Goal: Transaction & Acquisition: Purchase product/service

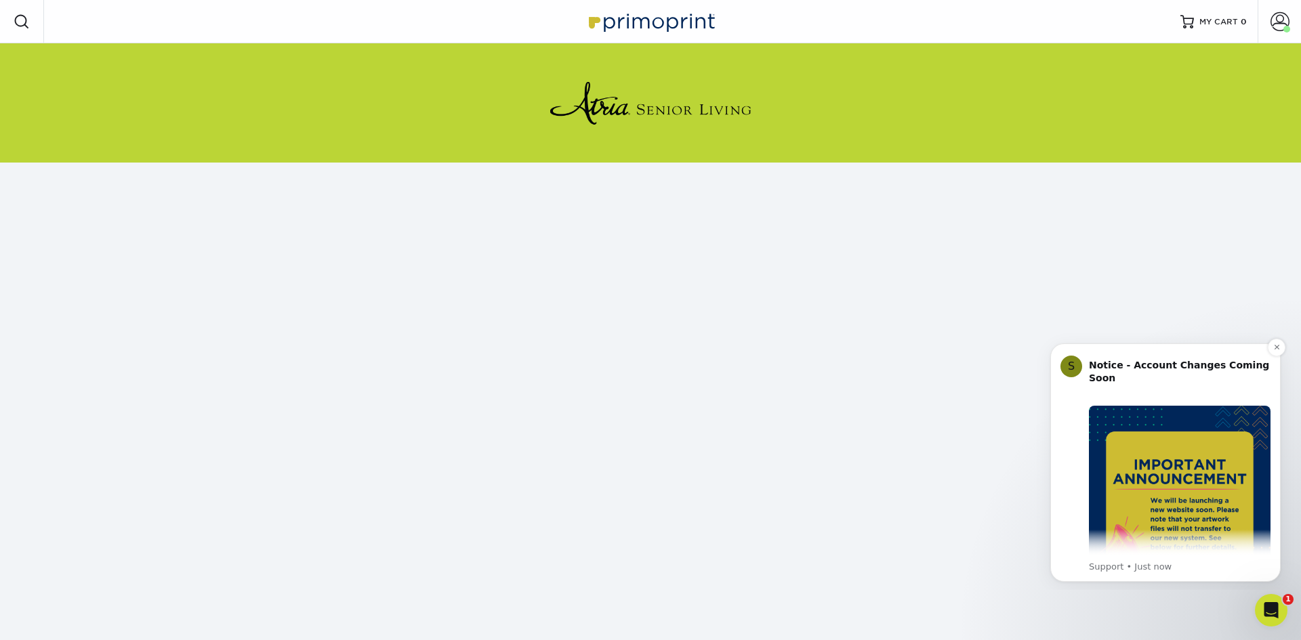
click at [1185, 509] on img "Message content" at bounding box center [1180, 497] width 182 height 182
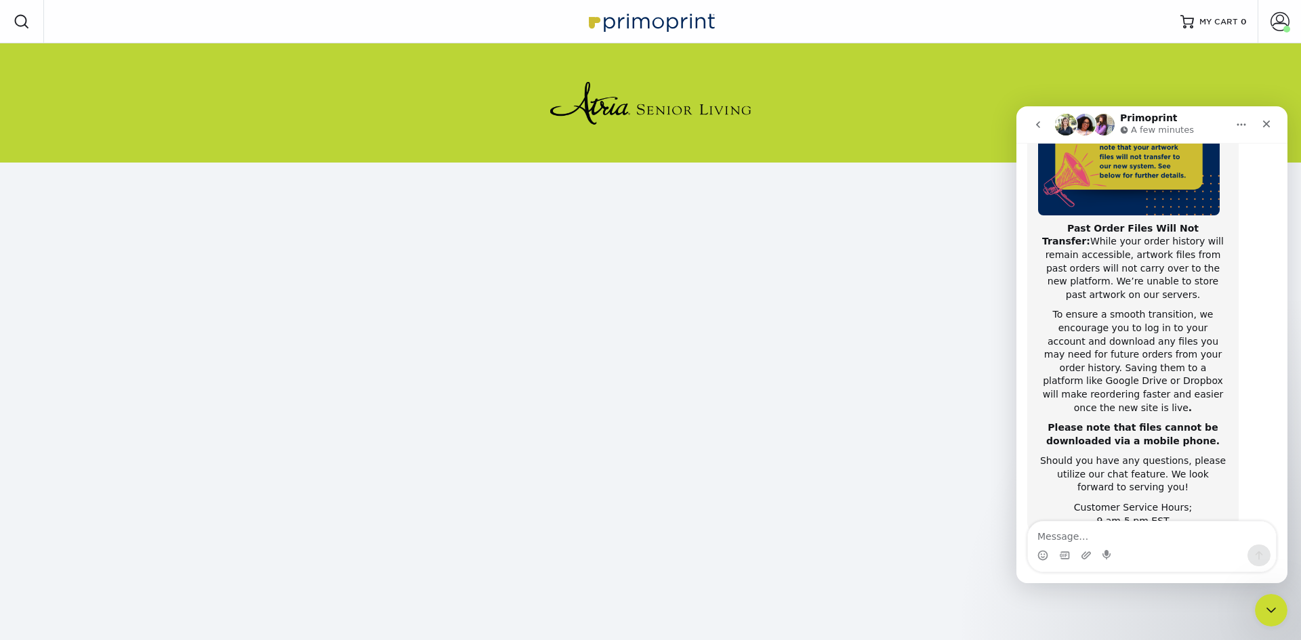
scroll to position [215, 0]
click at [1266, 126] on icon "Close" at bounding box center [1266, 124] width 11 height 11
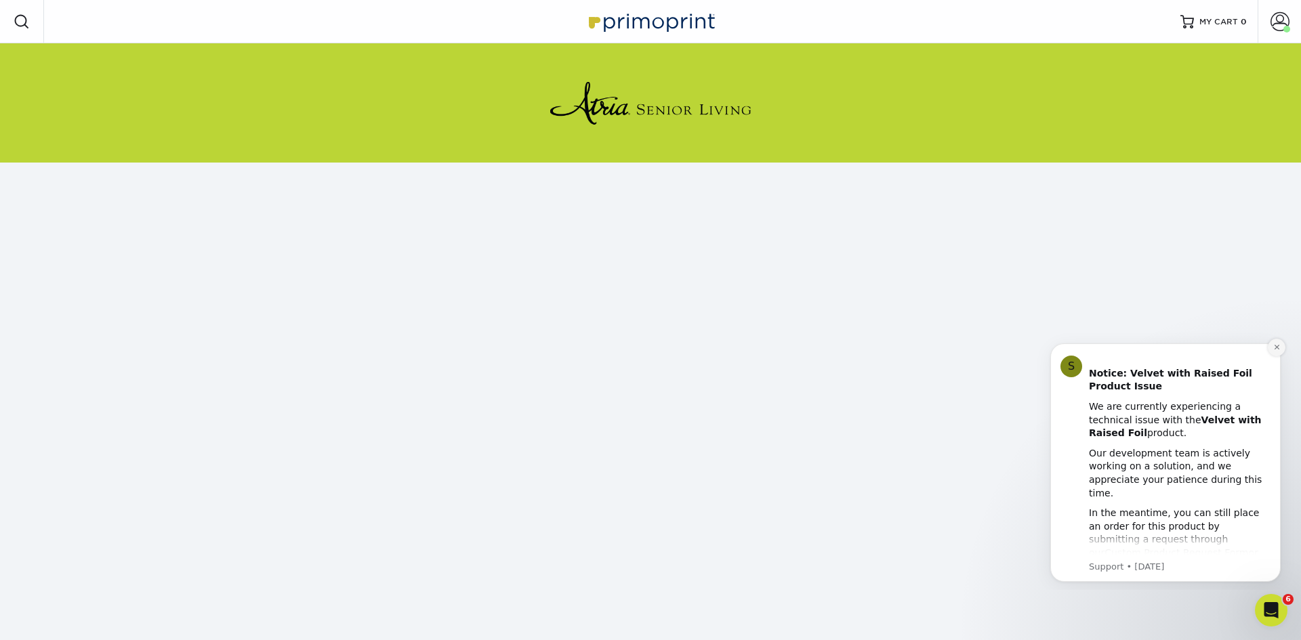
click at [1279, 348] on icon "Dismiss notification" at bounding box center [1276, 347] width 7 height 7
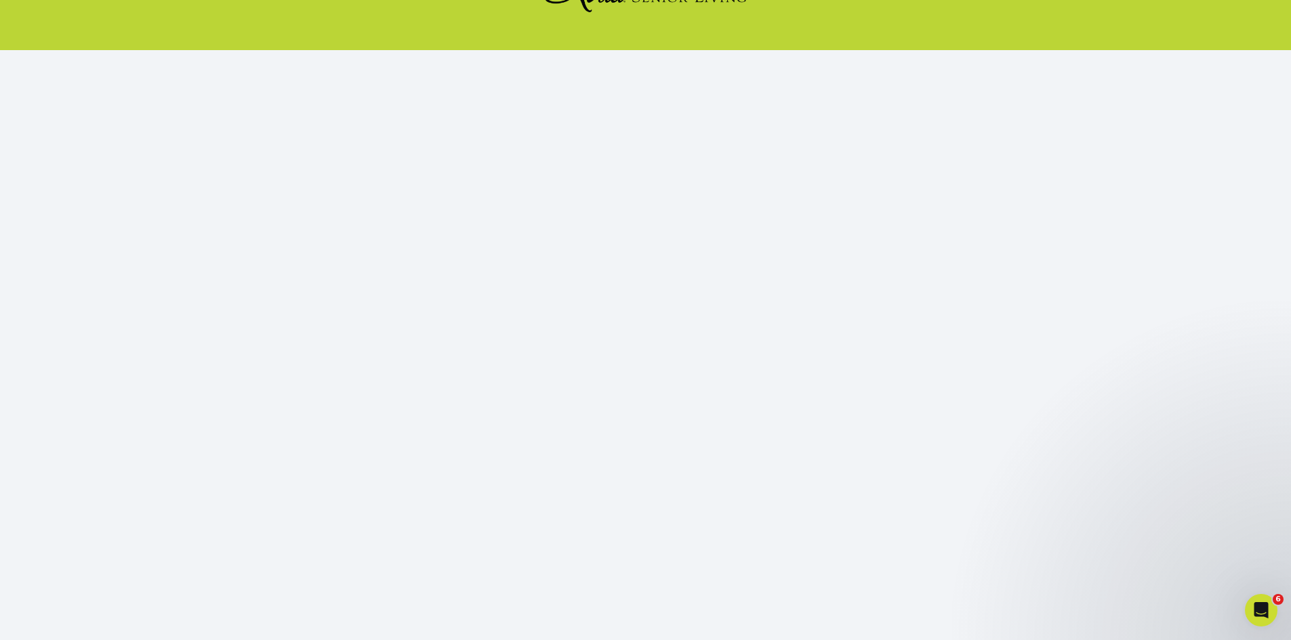
scroll to position [124, 0]
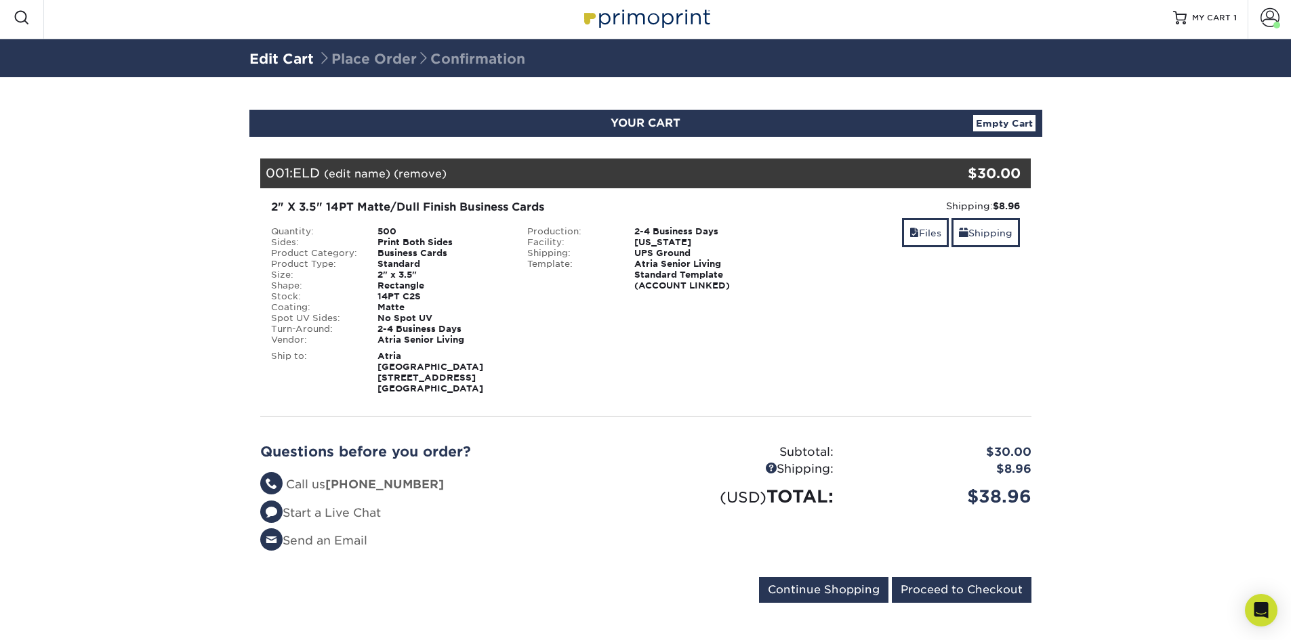
scroll to position [5, 0]
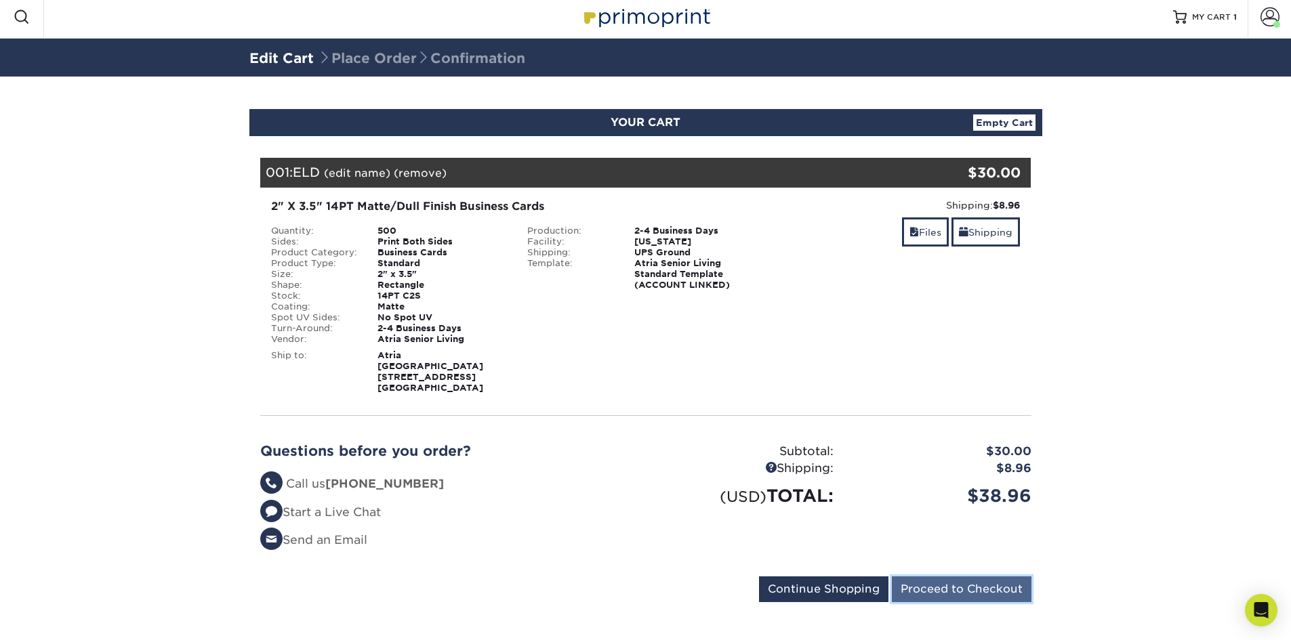
click at [928, 579] on input "Proceed to Checkout" at bounding box center [962, 590] width 140 height 26
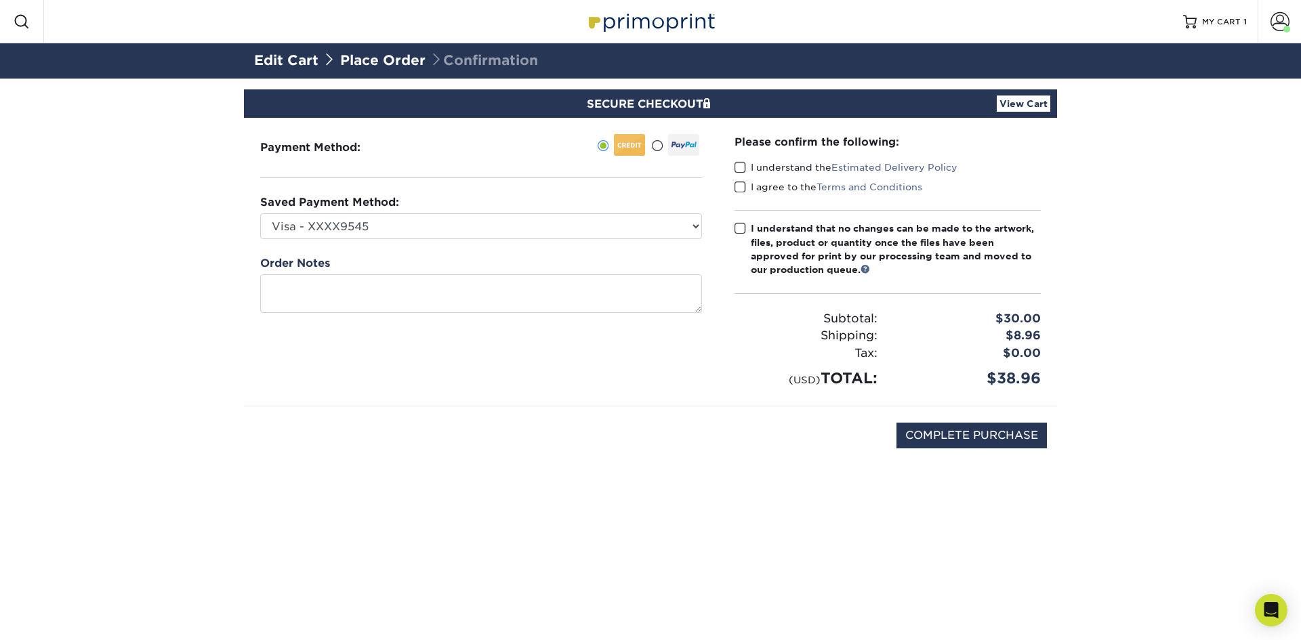
click at [739, 165] on span at bounding box center [741, 167] width 12 height 13
click at [0, 0] on input "I understand the Estimated Delivery Policy" at bounding box center [0, 0] width 0 height 0
click at [741, 190] on span at bounding box center [741, 187] width 12 height 13
click at [0, 0] on input "I agree to the Terms and Conditions" at bounding box center [0, 0] width 0 height 0
click at [743, 229] on span at bounding box center [741, 228] width 12 height 13
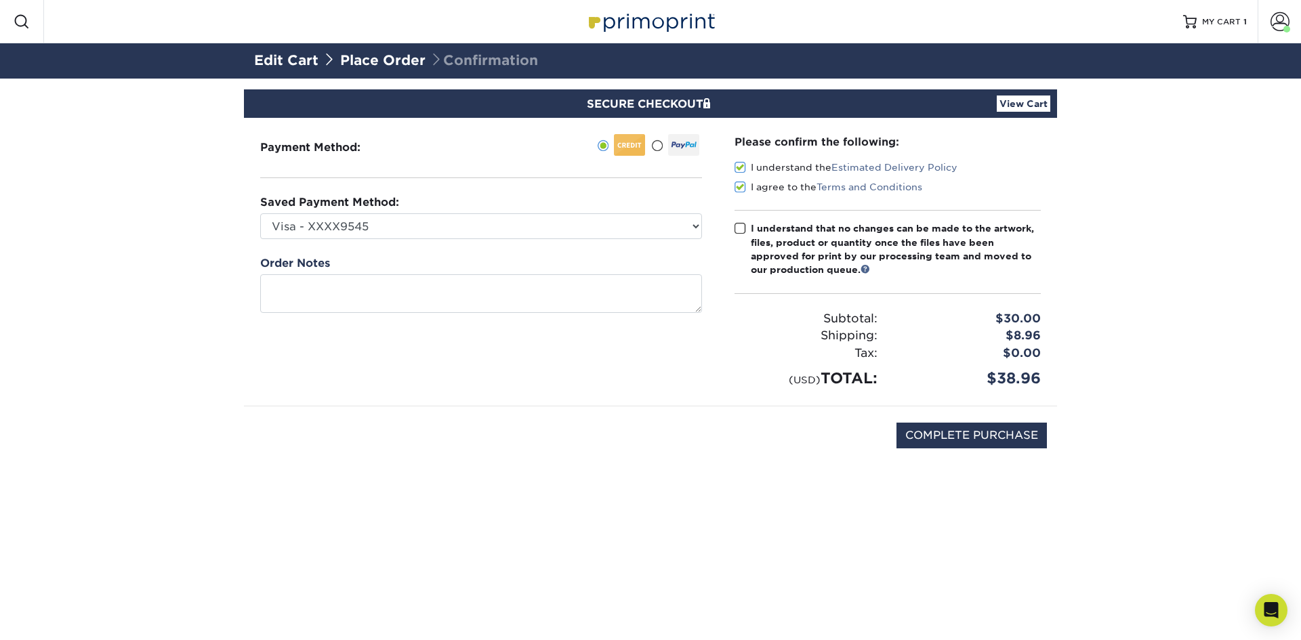
click at [0, 0] on input "I understand that no changes can be made to the artwork, files, product or quan…" at bounding box center [0, 0] width 0 height 0
click at [954, 436] on input "COMPLETE PURCHASE" at bounding box center [971, 436] width 150 height 26
type input "PROCESSING, PLEASE WAIT..."
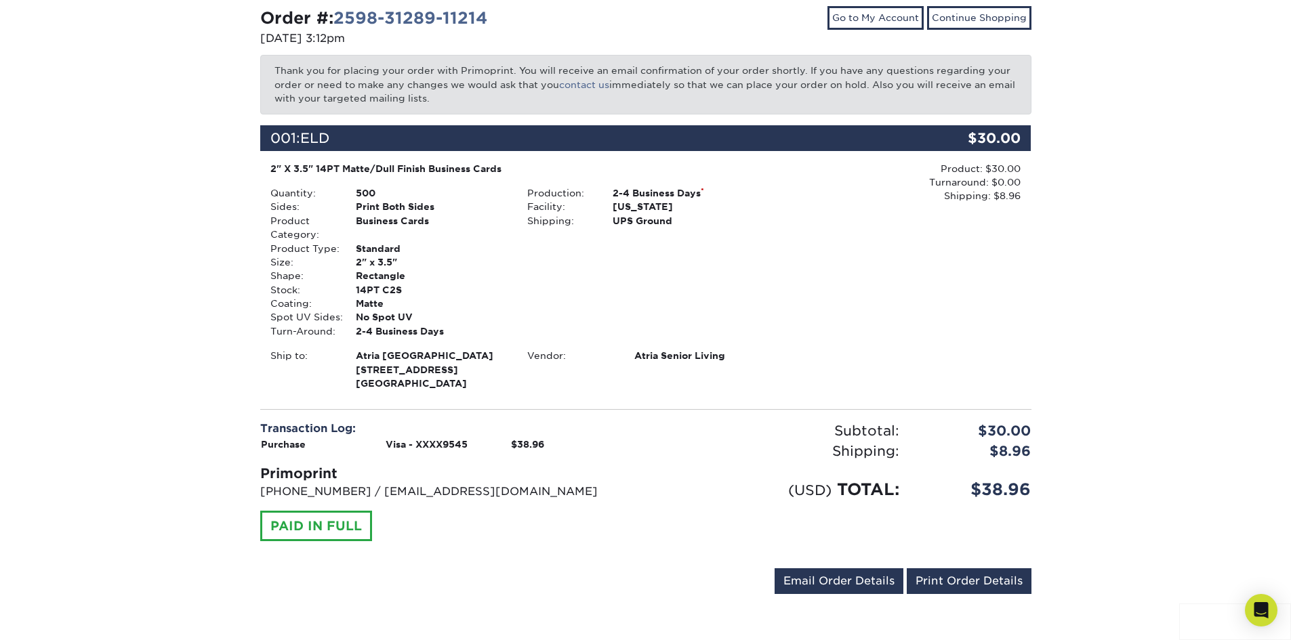
scroll to position [148, 0]
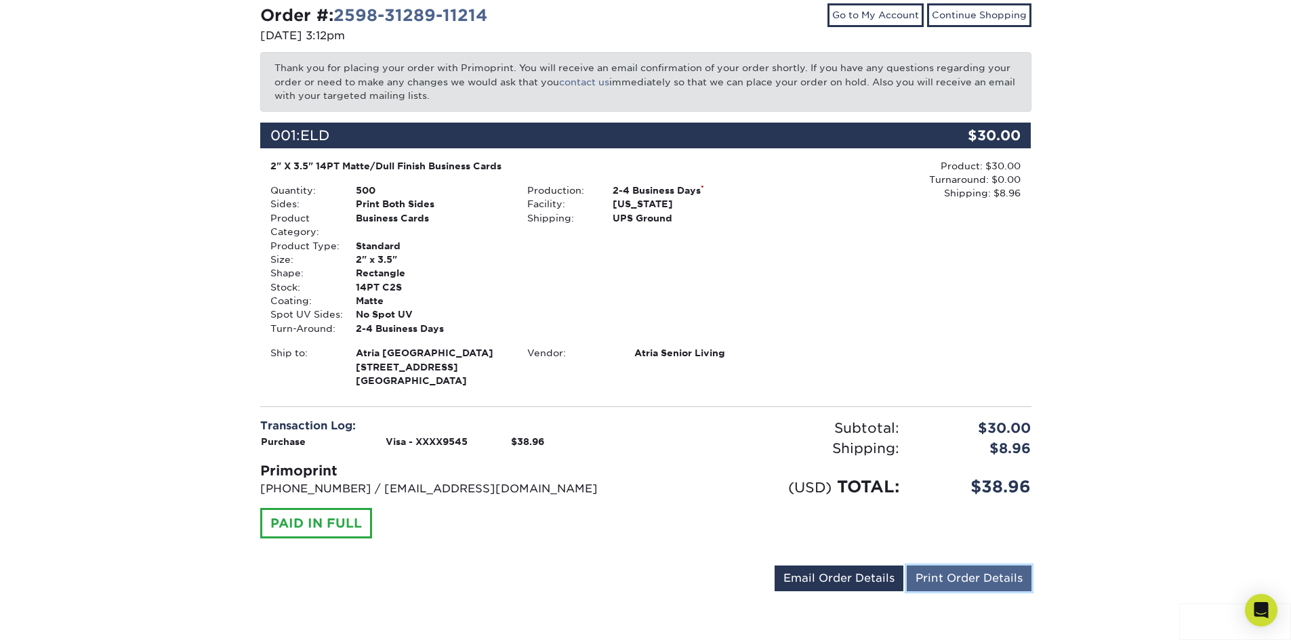
click at [977, 577] on link "Print Order Details" at bounding box center [969, 579] width 125 height 26
